Goal: Navigation & Orientation: Go to known website

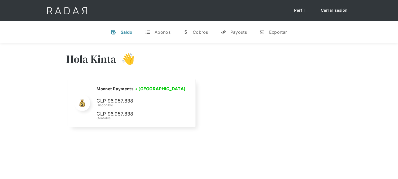
click at [329, 12] on link "Cerrar sesión" at bounding box center [333, 10] width 37 height 10
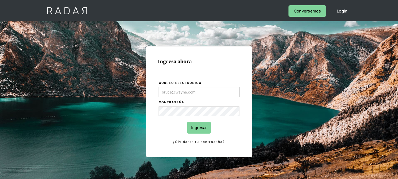
type input "[EMAIL_ADDRESS][DOMAIN_NAME]"
click at [205, 126] on input "Ingresar" at bounding box center [199, 127] width 24 height 12
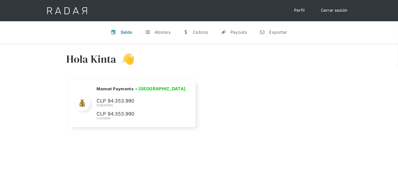
click at [324, 12] on link "Cerrar sesión" at bounding box center [333, 10] width 37 height 10
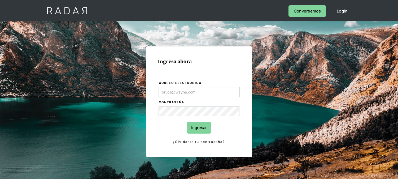
type input "[EMAIL_ADDRESS][DOMAIN_NAME]"
click at [191, 126] on input "Ingresar" at bounding box center [199, 127] width 24 height 12
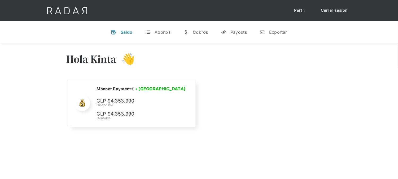
click at [335, 15] on div "Cerrar sesión Perfil" at bounding box center [199, 10] width 318 height 21
click at [334, 14] on link "Cerrar sesión" at bounding box center [333, 10] width 37 height 10
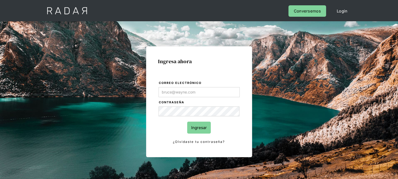
type input "[EMAIL_ADDRESS][DOMAIN_NAME]"
click at [205, 131] on input "Ingresar" at bounding box center [199, 127] width 24 height 12
